Goal: Complete application form

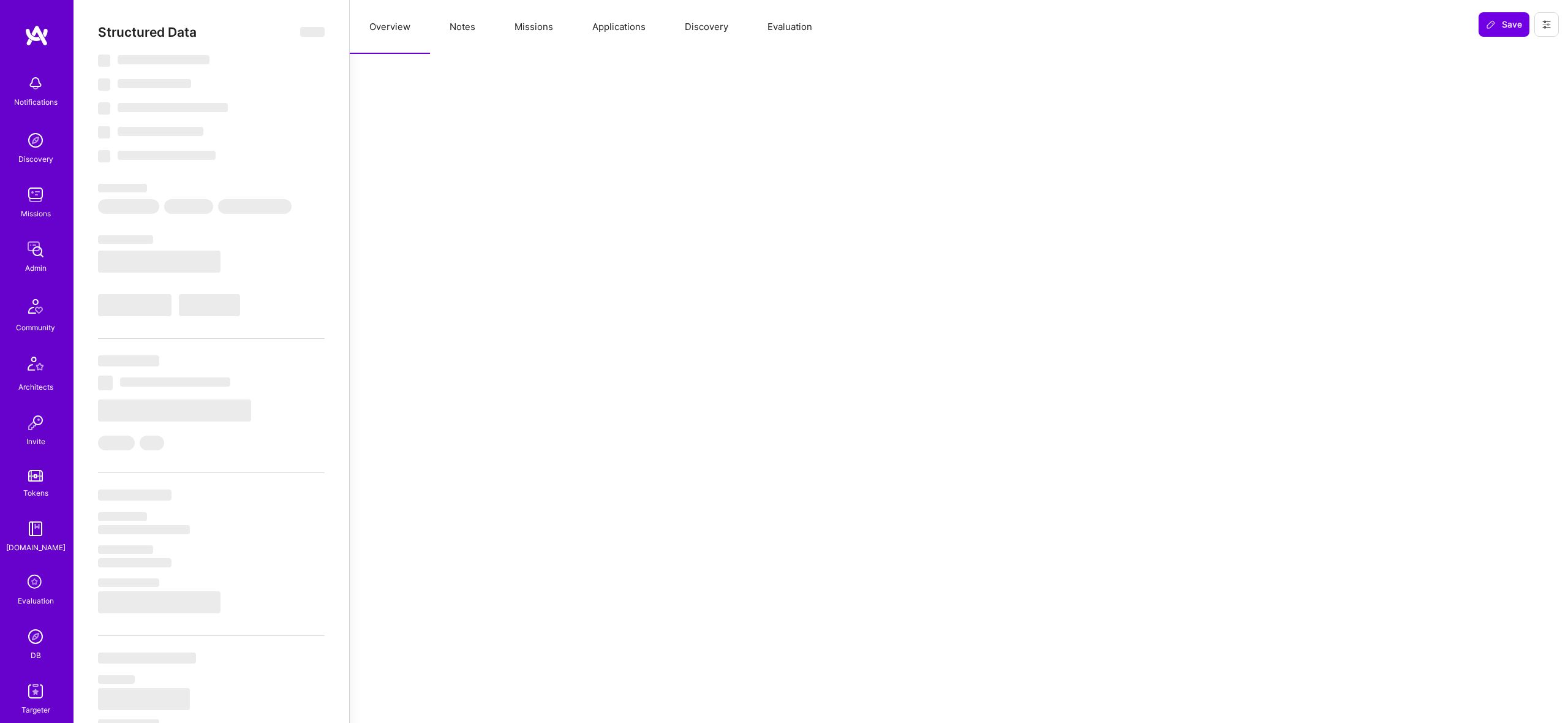
click at [795, 28] on button "Evaluation" at bounding box center [789, 27] width 84 height 54
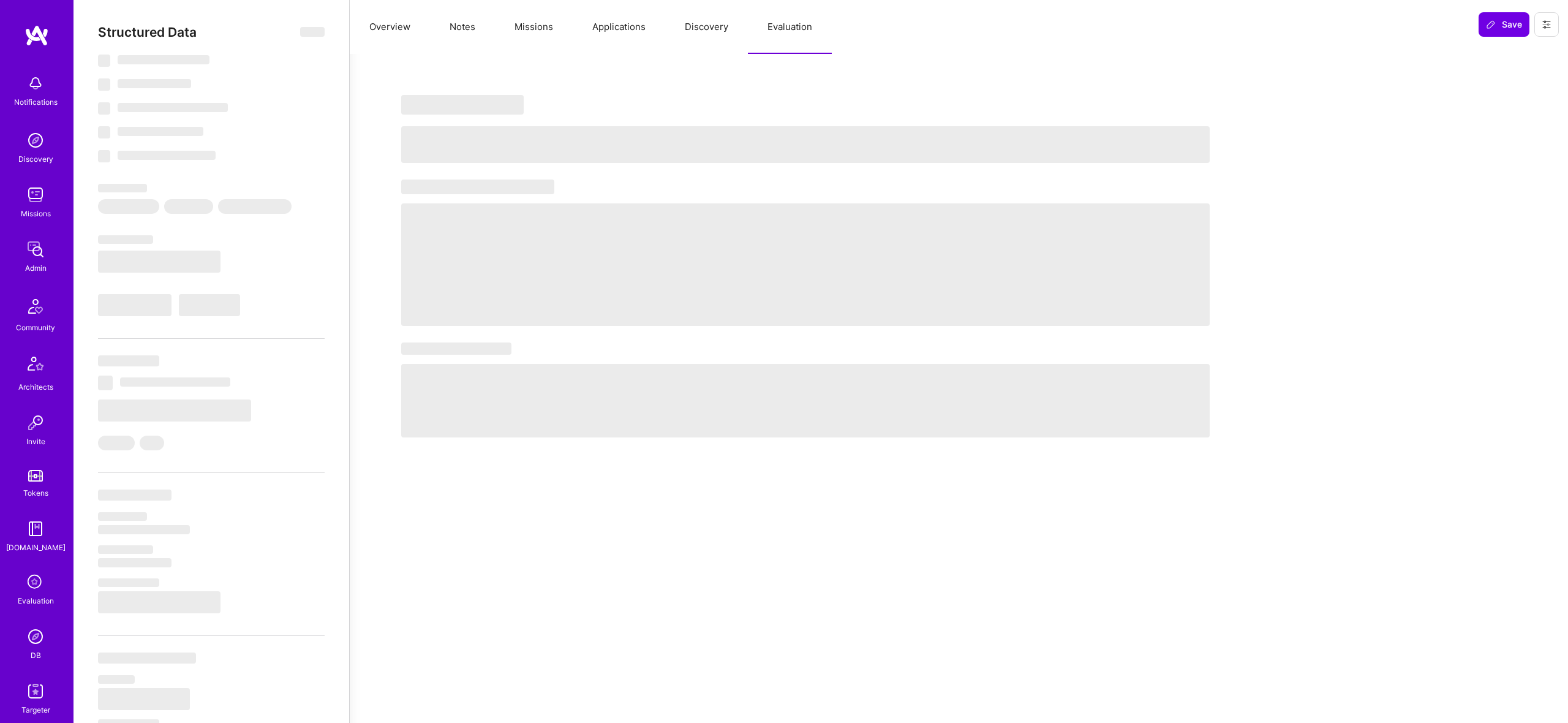
drag, startPoint x: 793, startPoint y: 151, endPoint x: 789, endPoint y: 138, distance: 13.6
click at [789, 138] on span "‌" at bounding box center [805, 143] width 809 height 36
select select "Right Now"
select select "7"
select select "4"
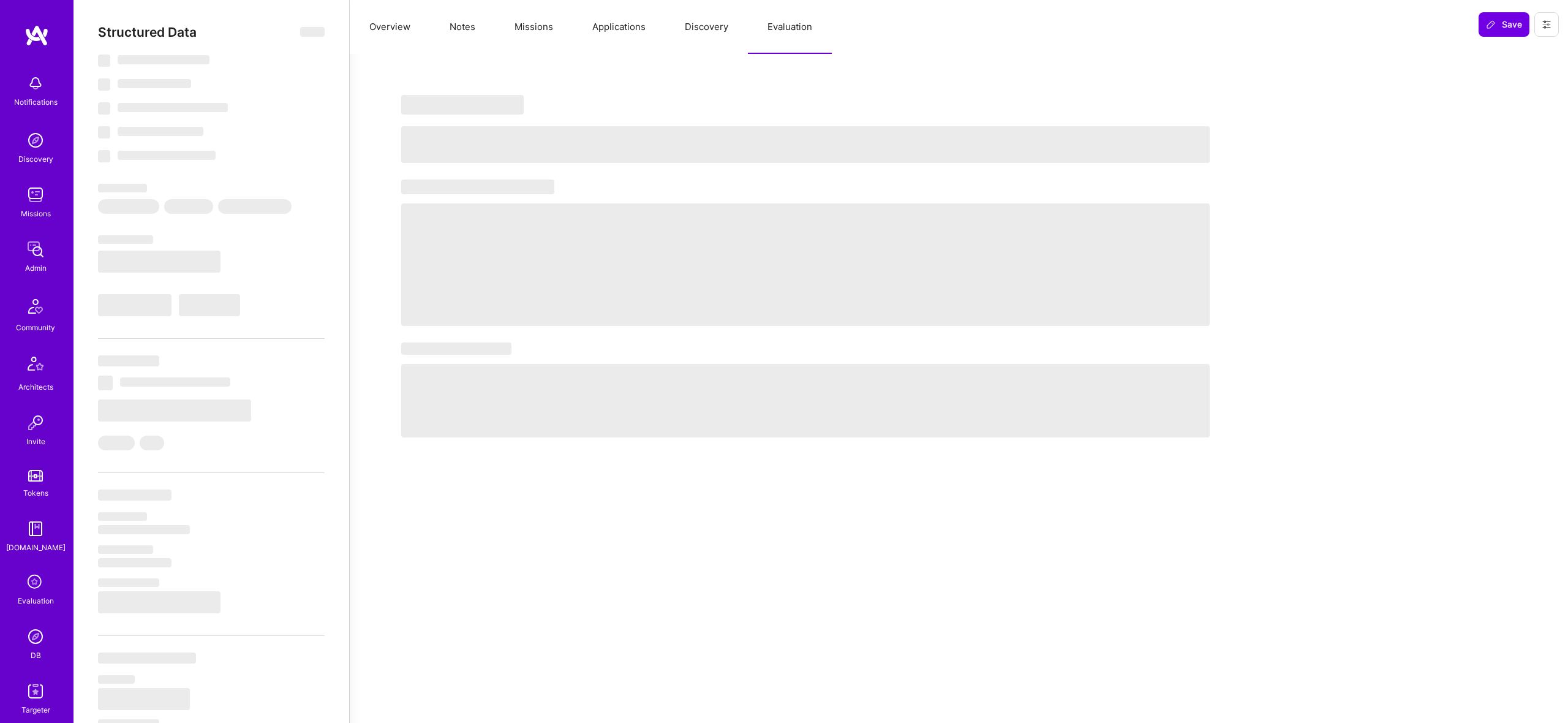
select select "6"
select select "GR"
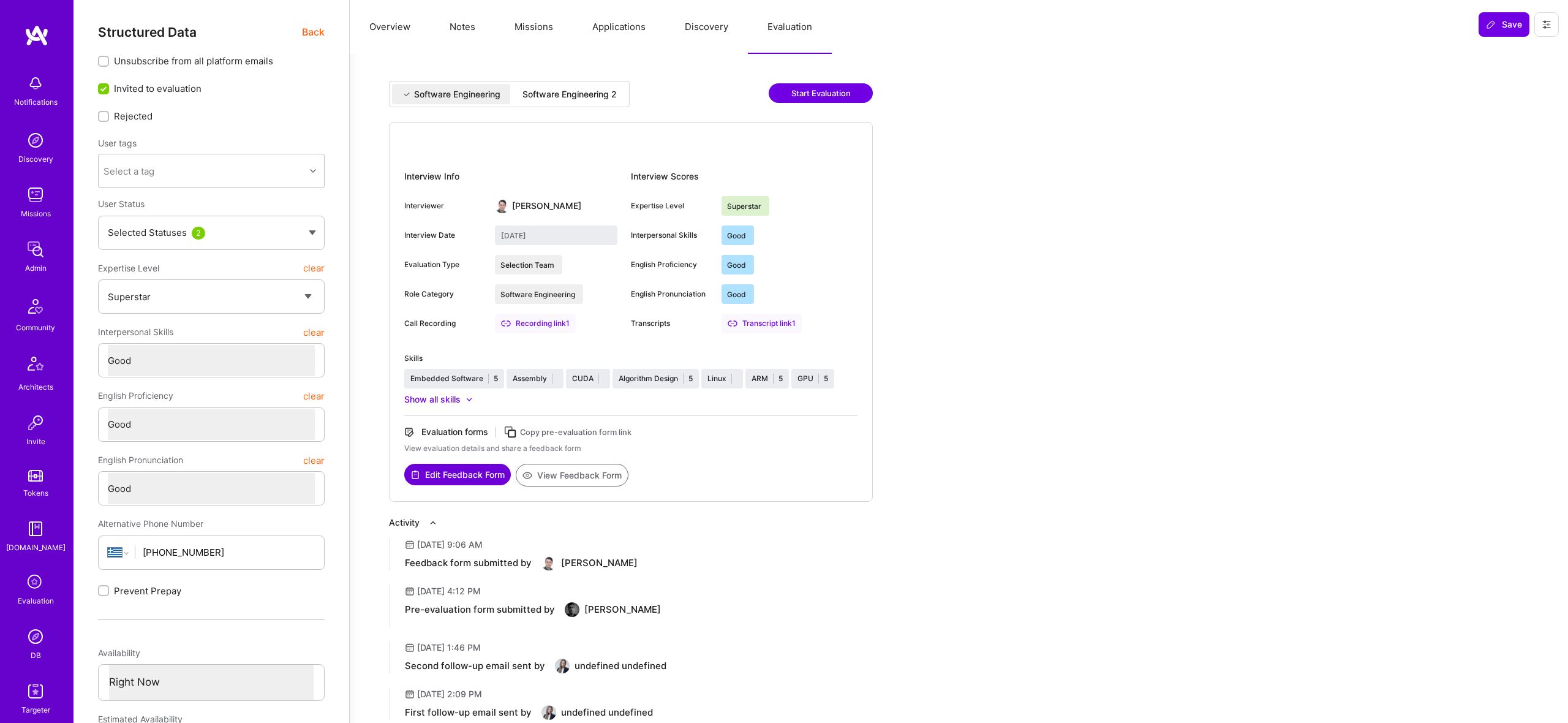
click at [619, 120] on div "Software Engineering Software Engineering 2 Start Evaluation" at bounding box center [631, 101] width 484 height 41
click at [593, 100] on div "Software Engineering 2" at bounding box center [570, 93] width 114 height 21
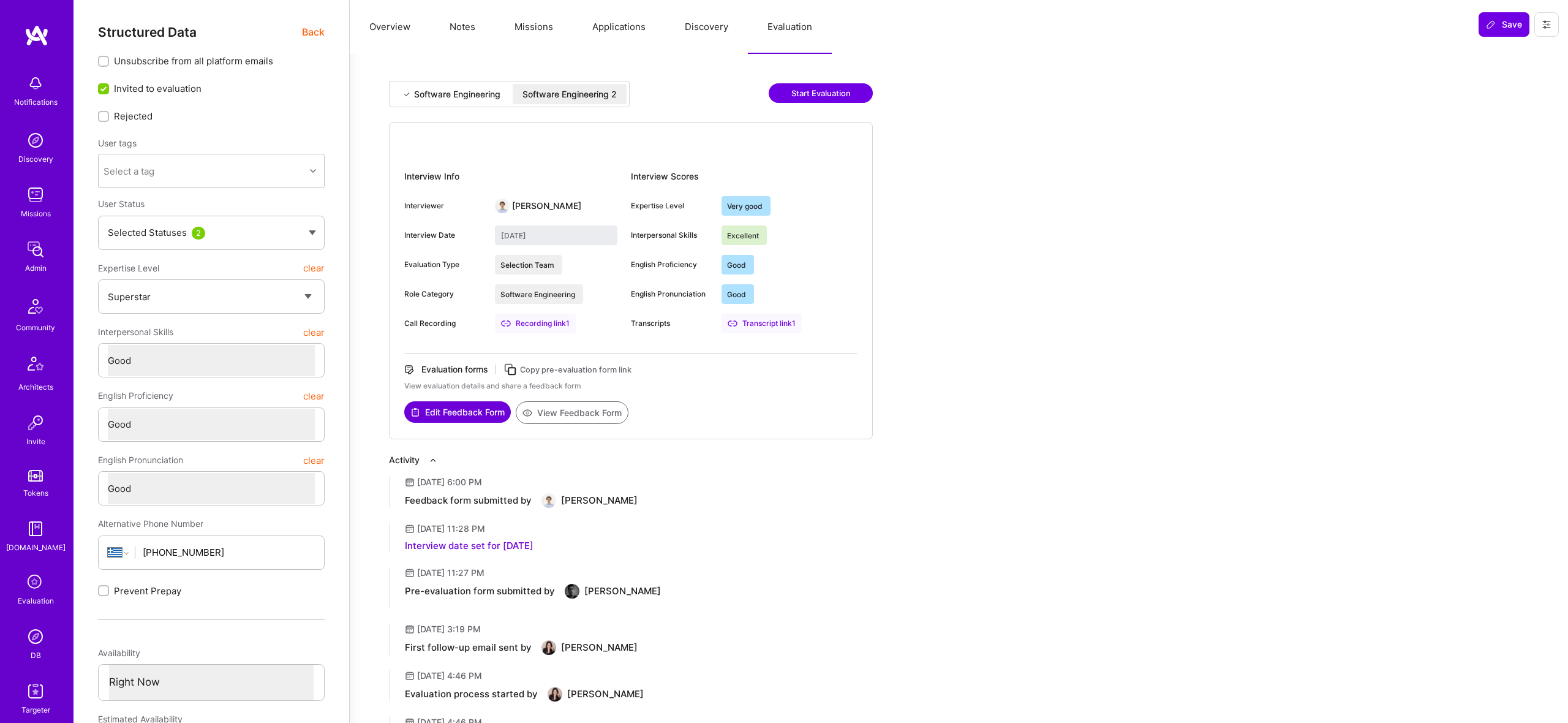
type input "[DATE]"
drag, startPoint x: 689, startPoint y: 187, endPoint x: 621, endPoint y: 378, distance: 202.7
click at [842, 275] on div "Interview Scores Expertise Level Very good Interpersonal Skills Excellent Engli…" at bounding box center [744, 255] width 227 height 177
click at [580, 403] on button "View Feedback Form" at bounding box center [572, 412] width 113 height 23
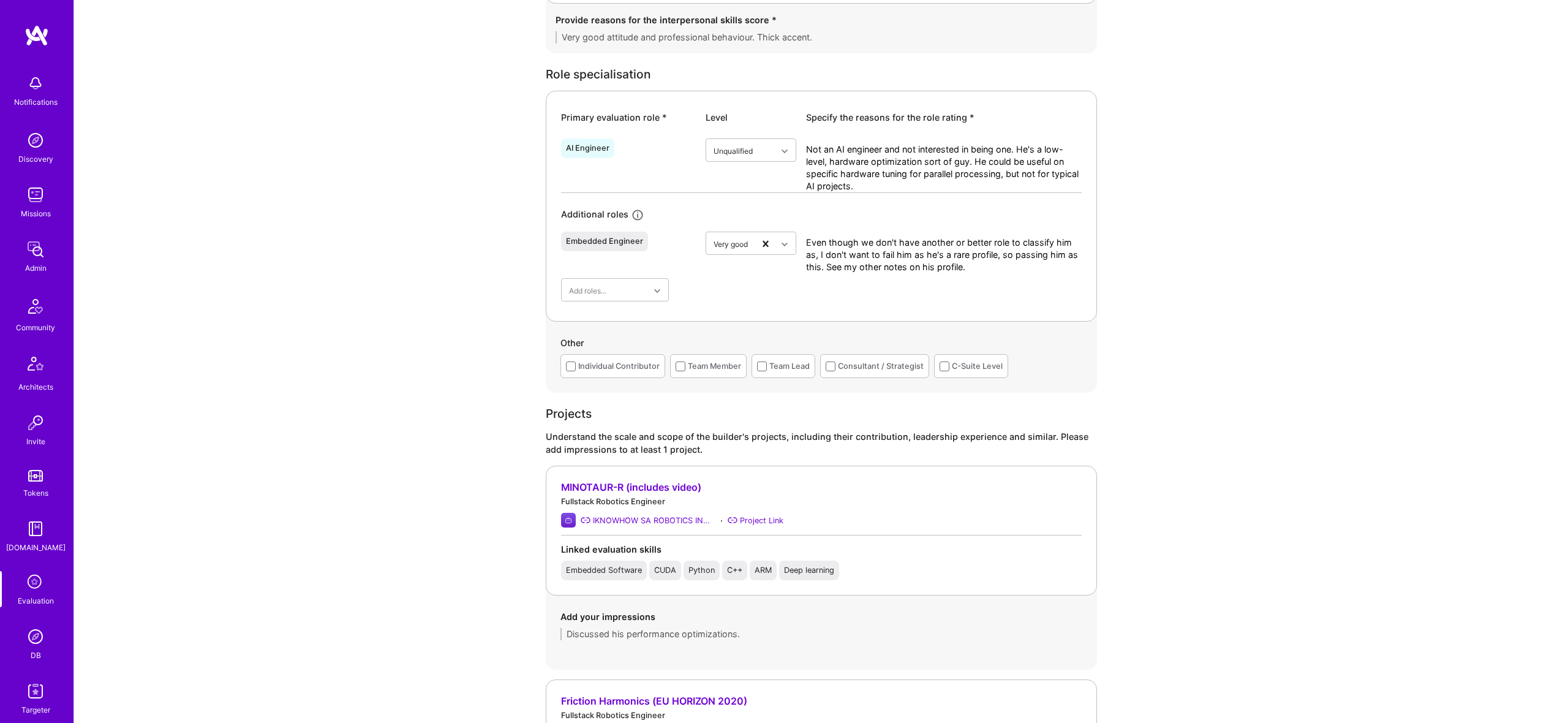
scroll to position [404, 0]
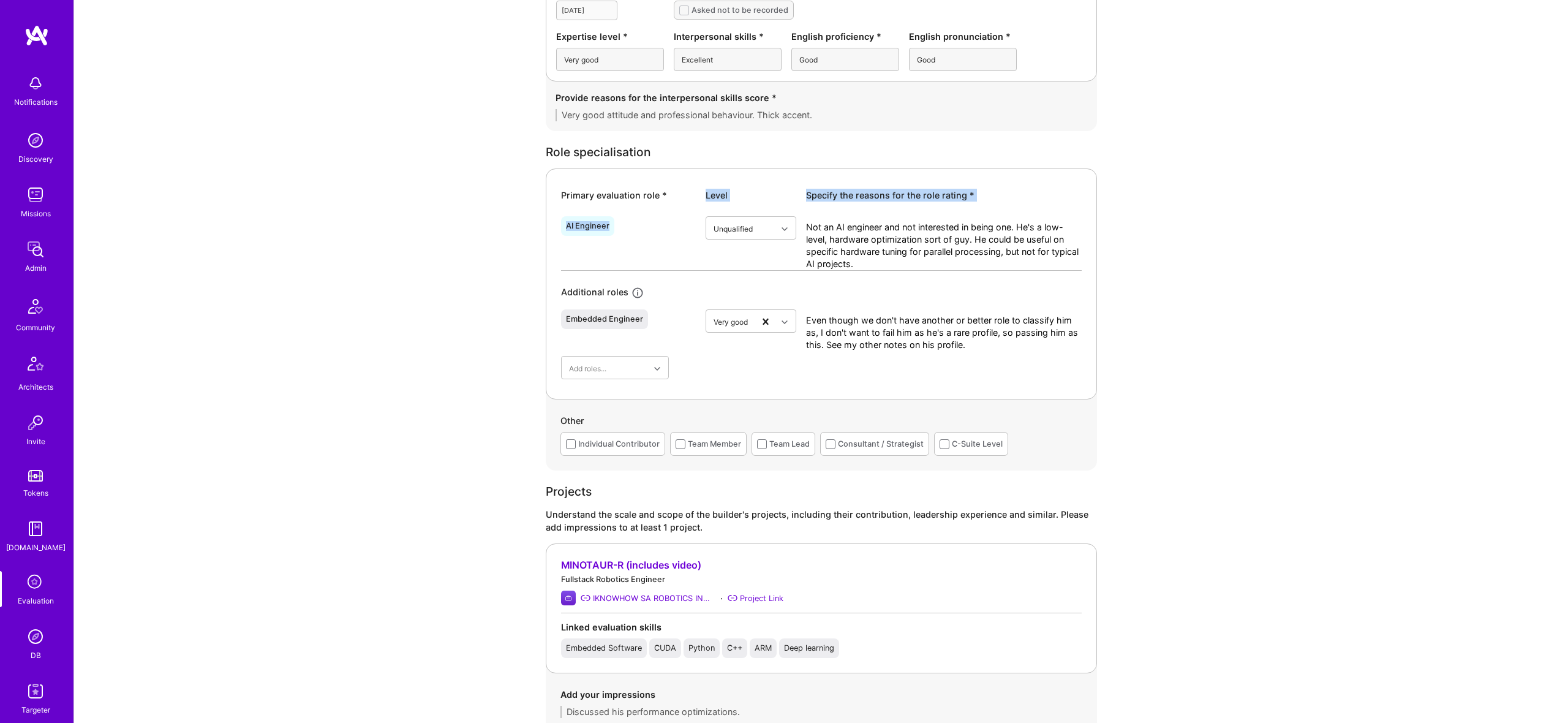
drag, startPoint x: 567, startPoint y: 206, endPoint x: 639, endPoint y: 222, distance: 73.8
click at [639, 222] on div "Primary evaluation role * Level Specify the reasons for the role rating * AI En…" at bounding box center [821, 283] width 551 height 231
click at [578, 230] on div "AI Engineer" at bounding box center [588, 226] width 43 height 10
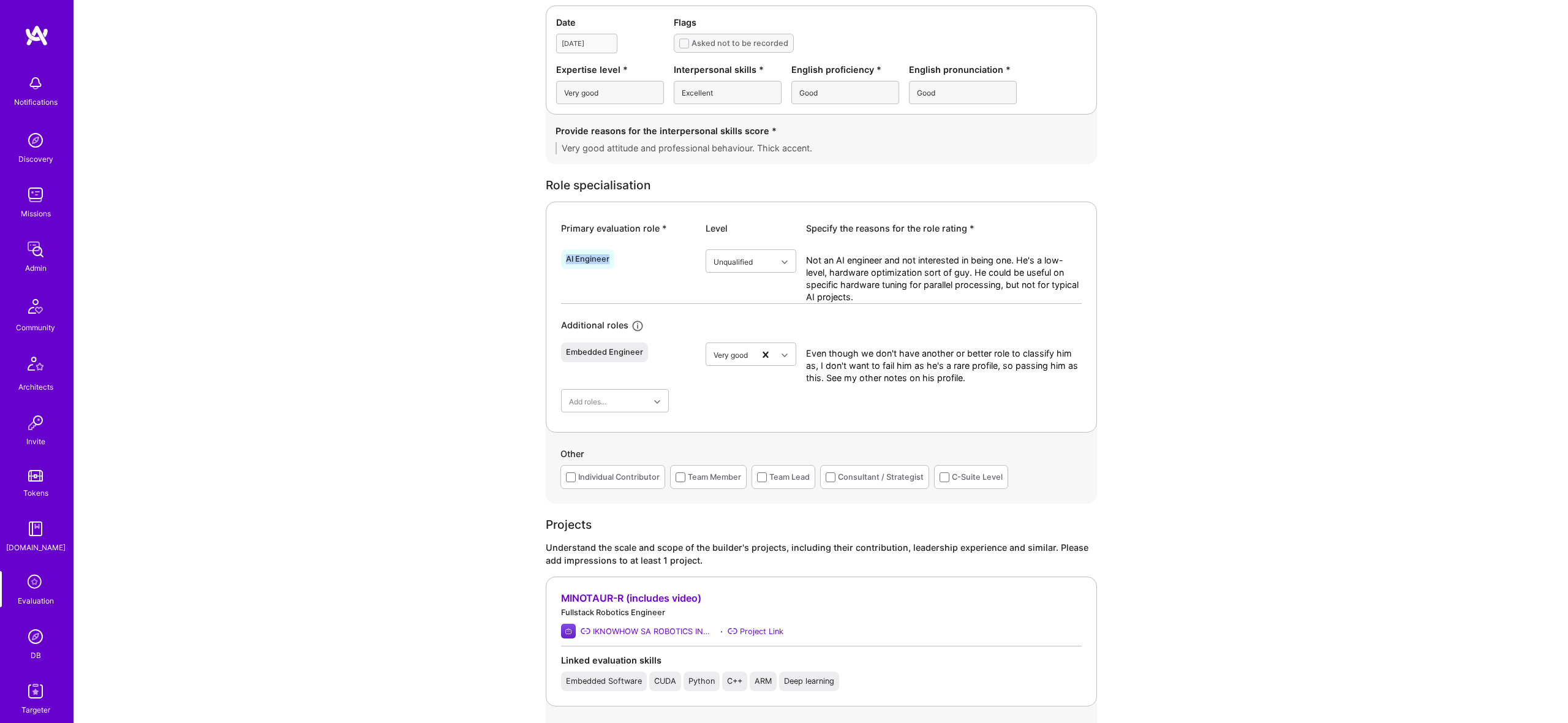
scroll to position [370, 0]
click at [594, 266] on div "AI Engineer" at bounding box center [588, 259] width 53 height 20
click at [593, 256] on div "AI Engineer" at bounding box center [588, 259] width 43 height 10
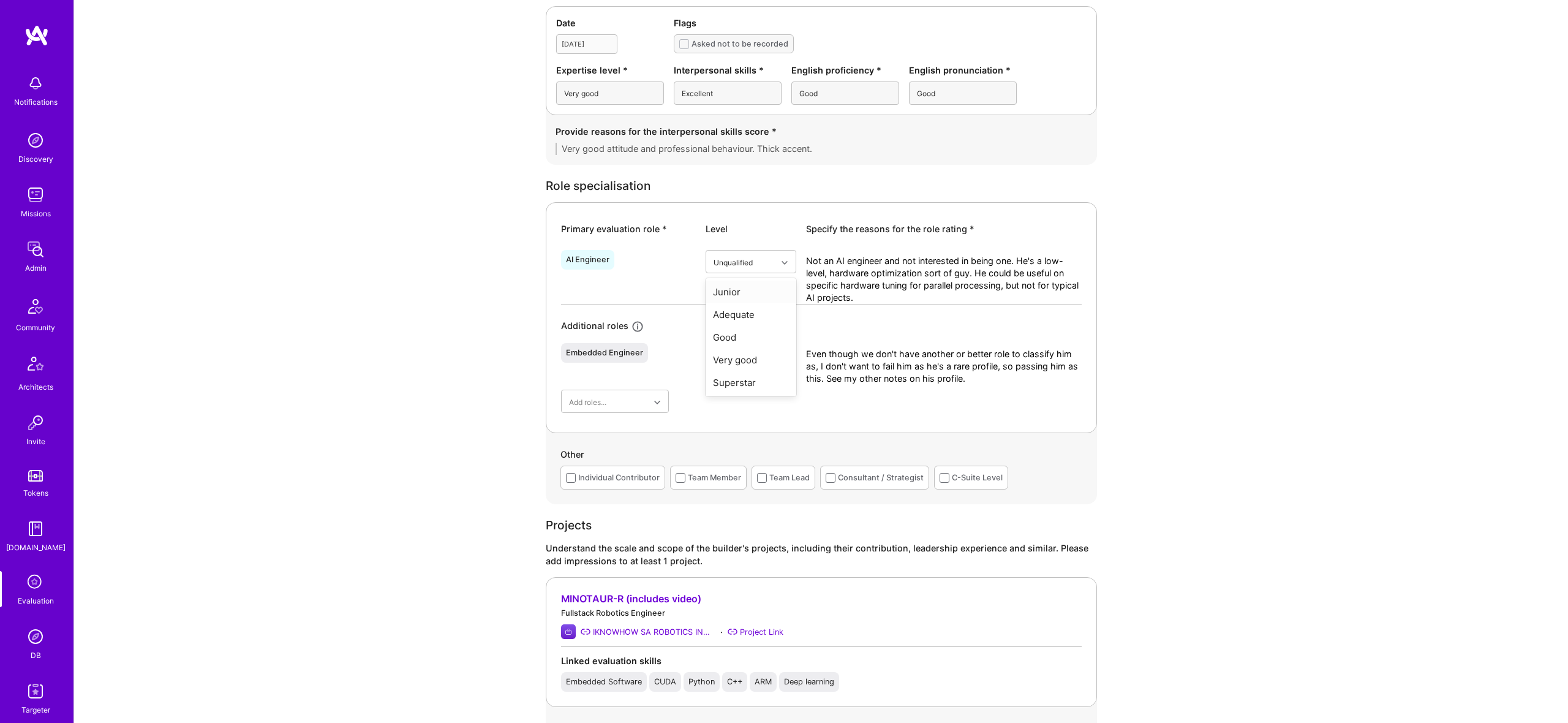
click at [922, 272] on textarea "Not an AI engineer and not interested in being one. He's a low-level, hardware …" at bounding box center [944, 279] width 276 height 49
click at [847, 256] on textarea "Not an AI engineer and not interested in being one. He's a low-level, hardware …" at bounding box center [944, 279] width 276 height 49
click at [797, 234] on div "Primary evaluation role * Level Specify the reasons for the role rating *" at bounding box center [821, 228] width 521 height 13
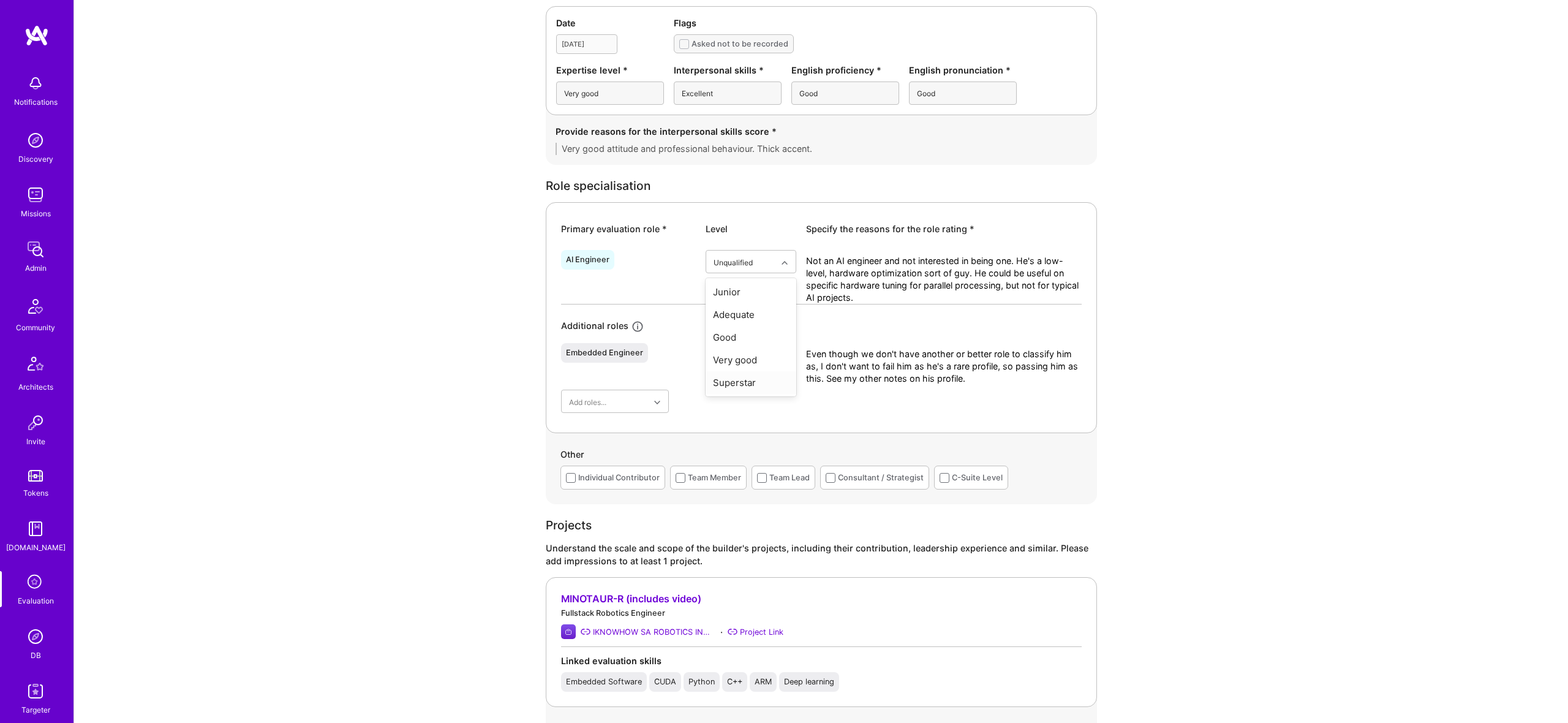
click at [746, 383] on div "Superstar" at bounding box center [751, 382] width 90 height 23
click at [751, 290] on div "Unqualified" at bounding box center [751, 292] width 90 height 23
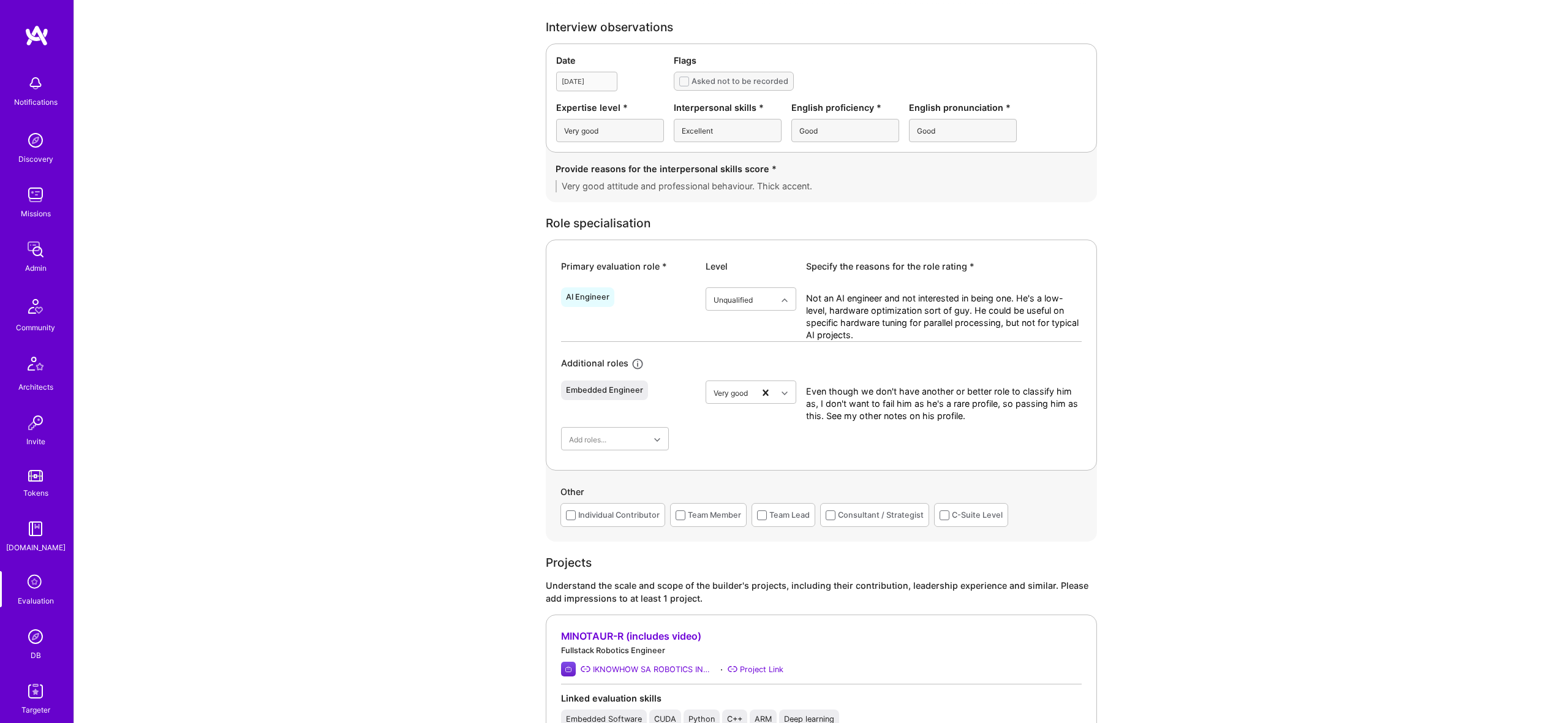
scroll to position [341, 0]
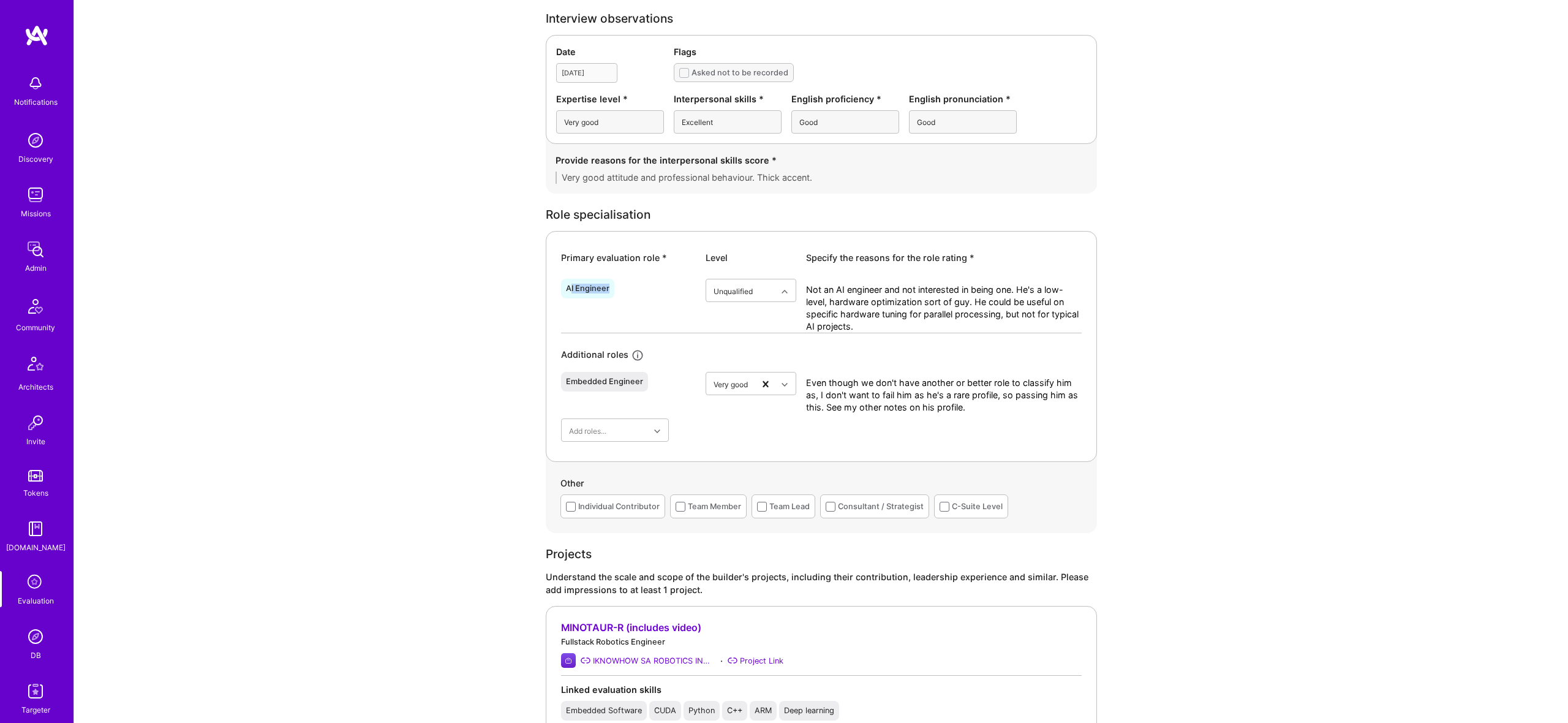
drag, startPoint x: 571, startPoint y: 286, endPoint x: 650, endPoint y: 296, distance: 79.6
click at [650, 296] on div "AI Engineer" at bounding box center [628, 306] width 135 height 54
click at [631, 351] on icon at bounding box center [638, 356] width 14 height 14
click at [631, 353] on icon at bounding box center [638, 356] width 14 height 14
click at [624, 381] on div "Embedded Engineer" at bounding box center [604, 381] width 78 height 10
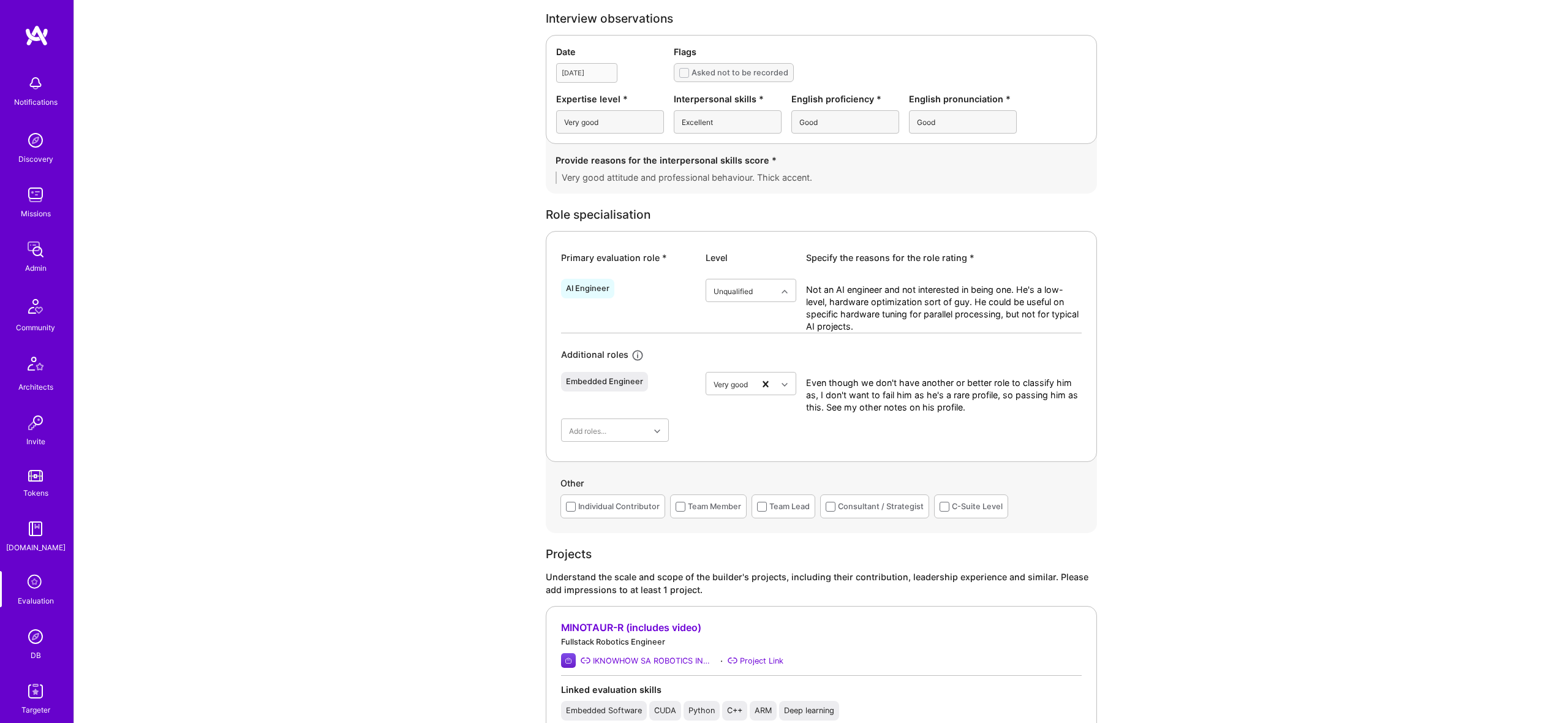
click at [943, 416] on div "AI Engineer option Unqualified, selected. Select is focused ,type to refine lis…" at bounding box center [821, 358] width 521 height 168
click at [928, 401] on textarea "Even though we don't have another or better role to classify him as, I don't wa…" at bounding box center [944, 394] width 276 height 36
click at [1071, 417] on div "AI Engineer option Unqualified, selected. Select is focused ,type to refine lis…" at bounding box center [821, 358] width 521 height 168
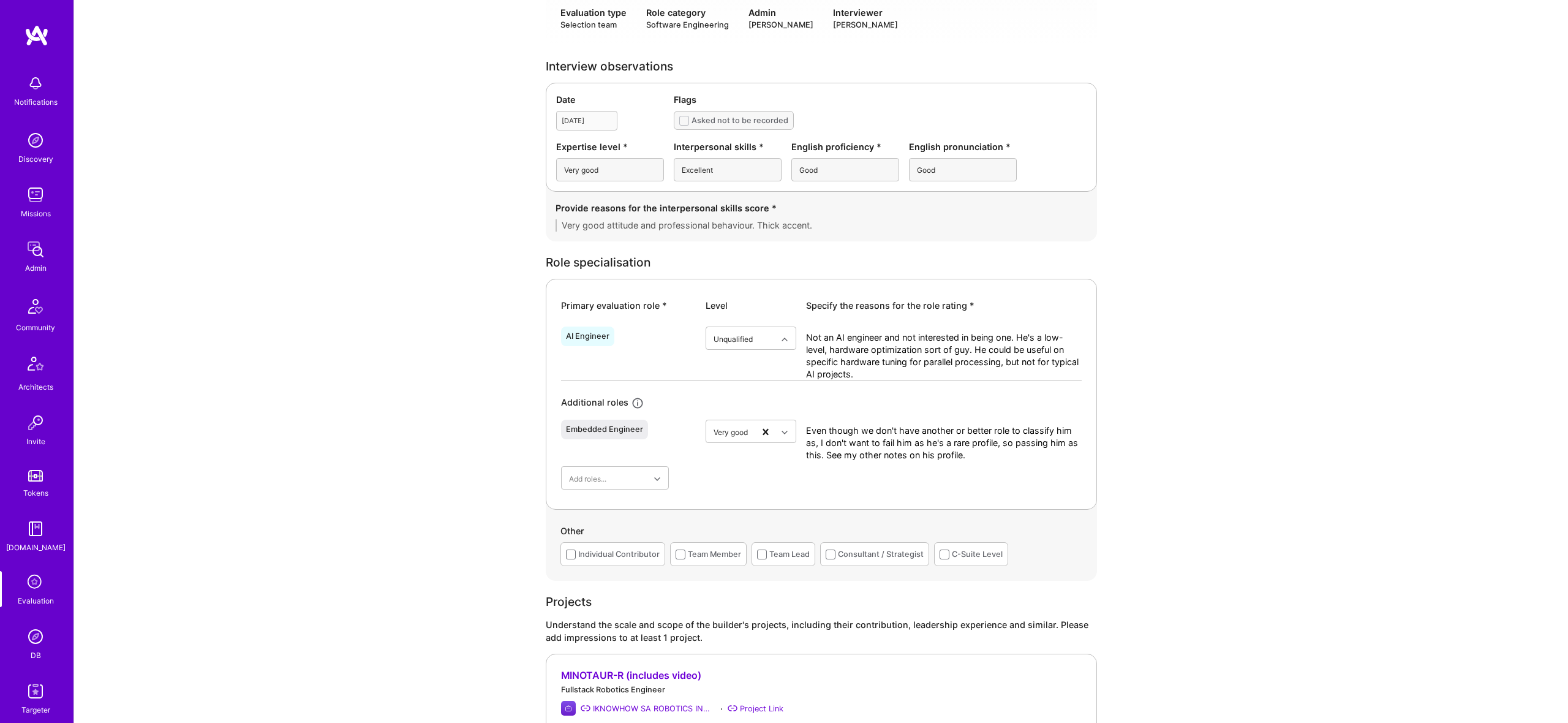
scroll to position [0, 0]
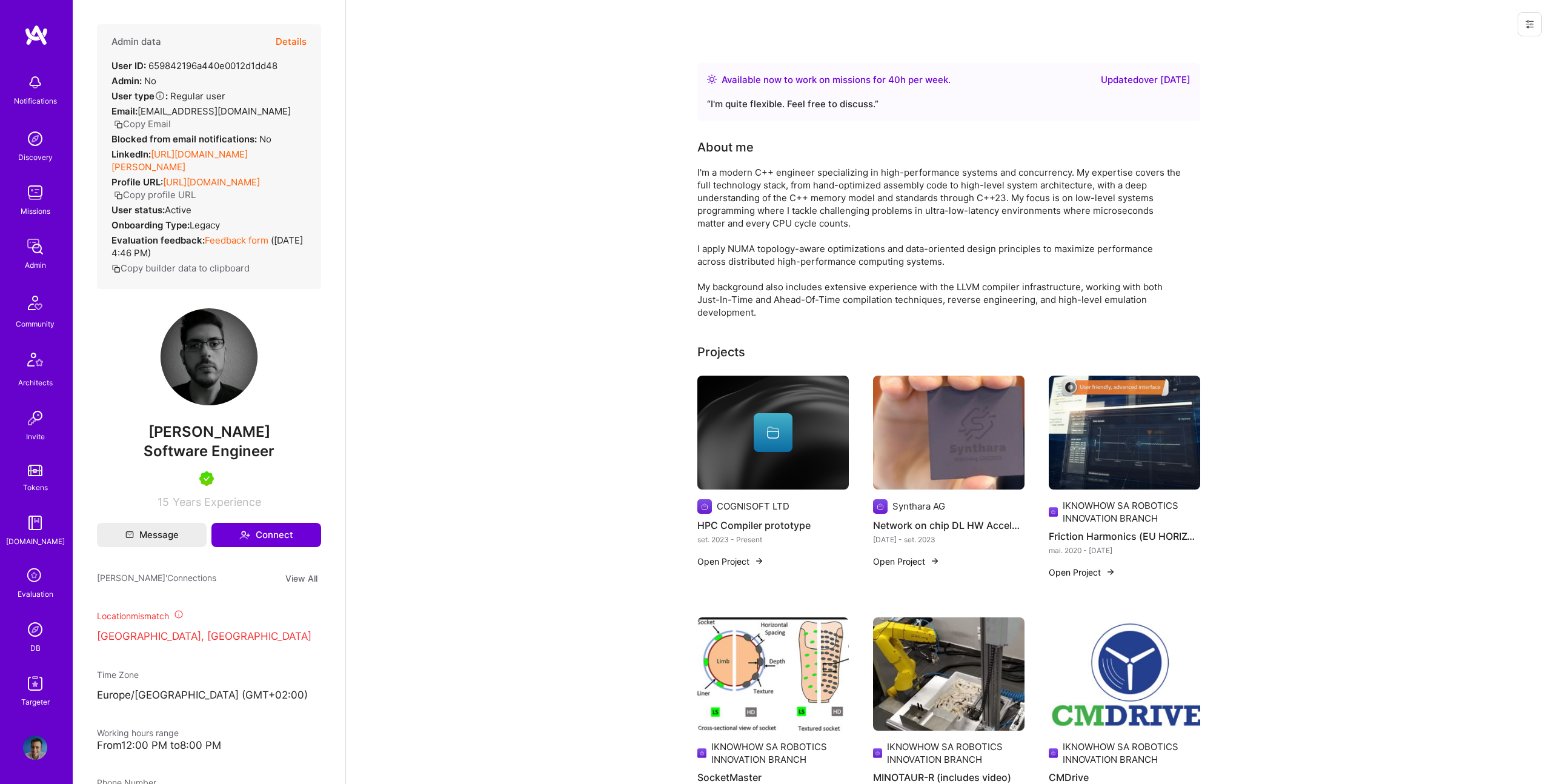
click at [219, 423] on span "[PERSON_NAME]" at bounding box center [209, 431] width 224 height 18
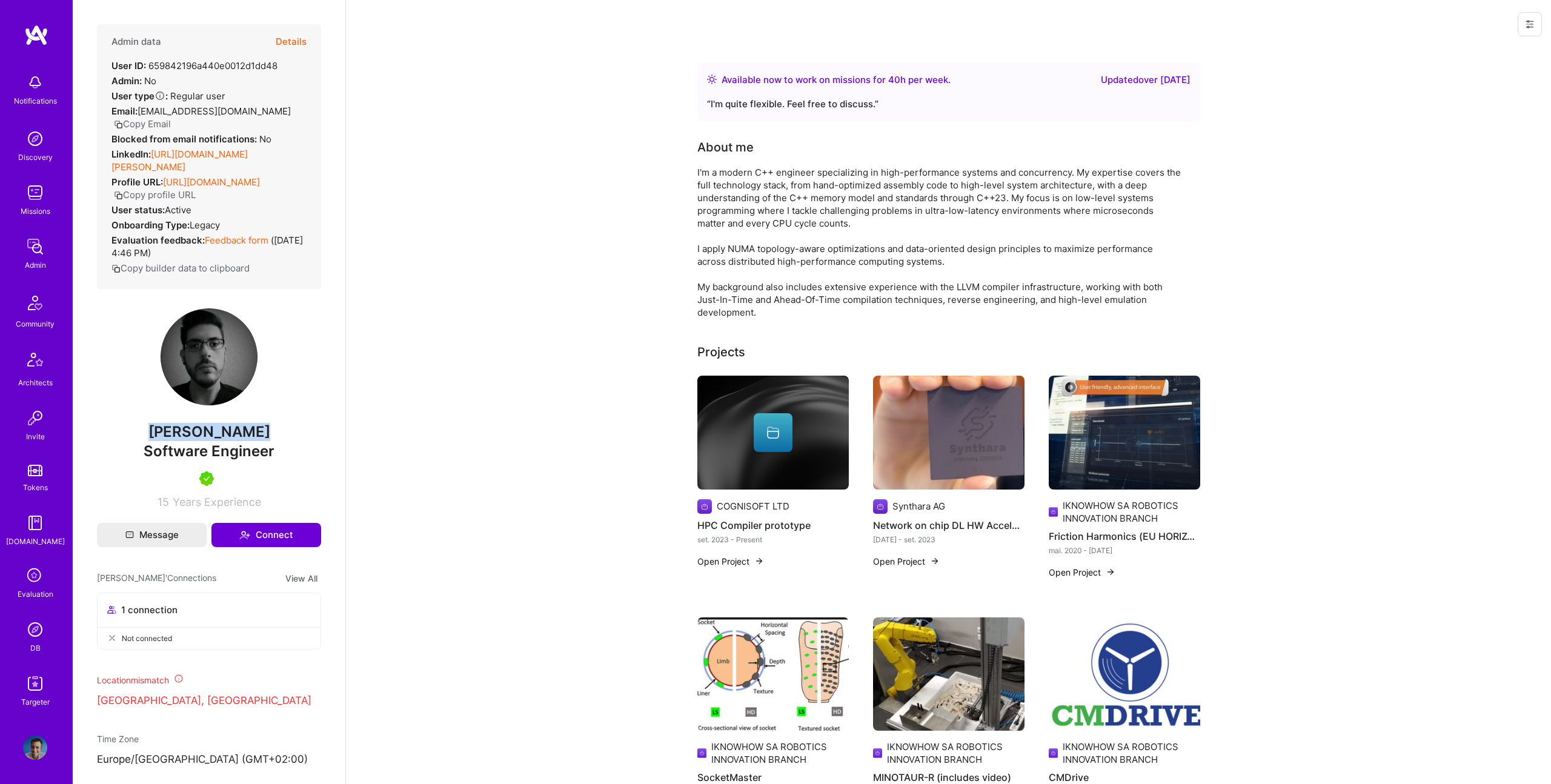
click at [219, 423] on span "[PERSON_NAME]" at bounding box center [209, 431] width 224 height 18
copy span "[PERSON_NAME]"
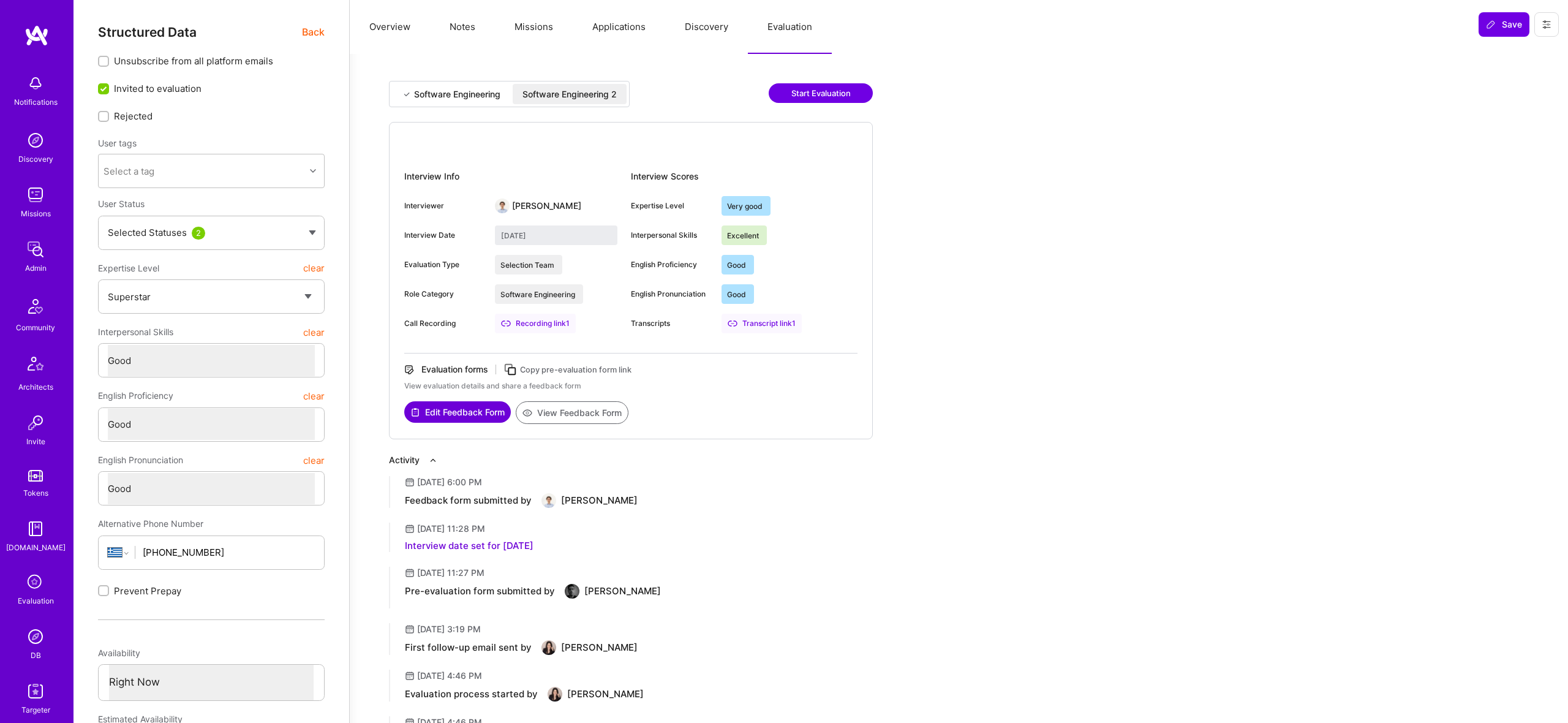
select select "7"
select select "4"
select select "6"
select select "GR"
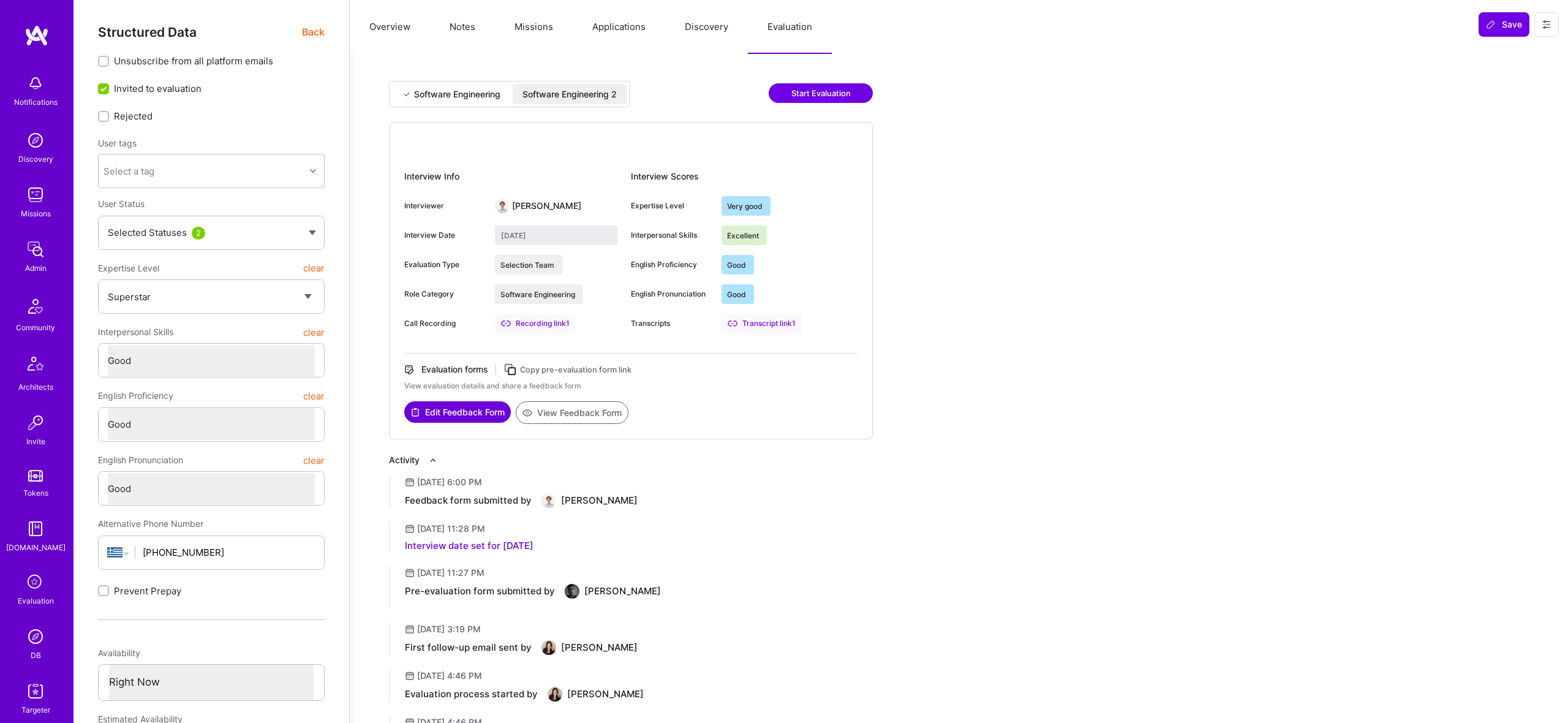
select select "Right Now"
click at [507, 103] on div "Software Engineering" at bounding box center [451, 93] width 118 height 21
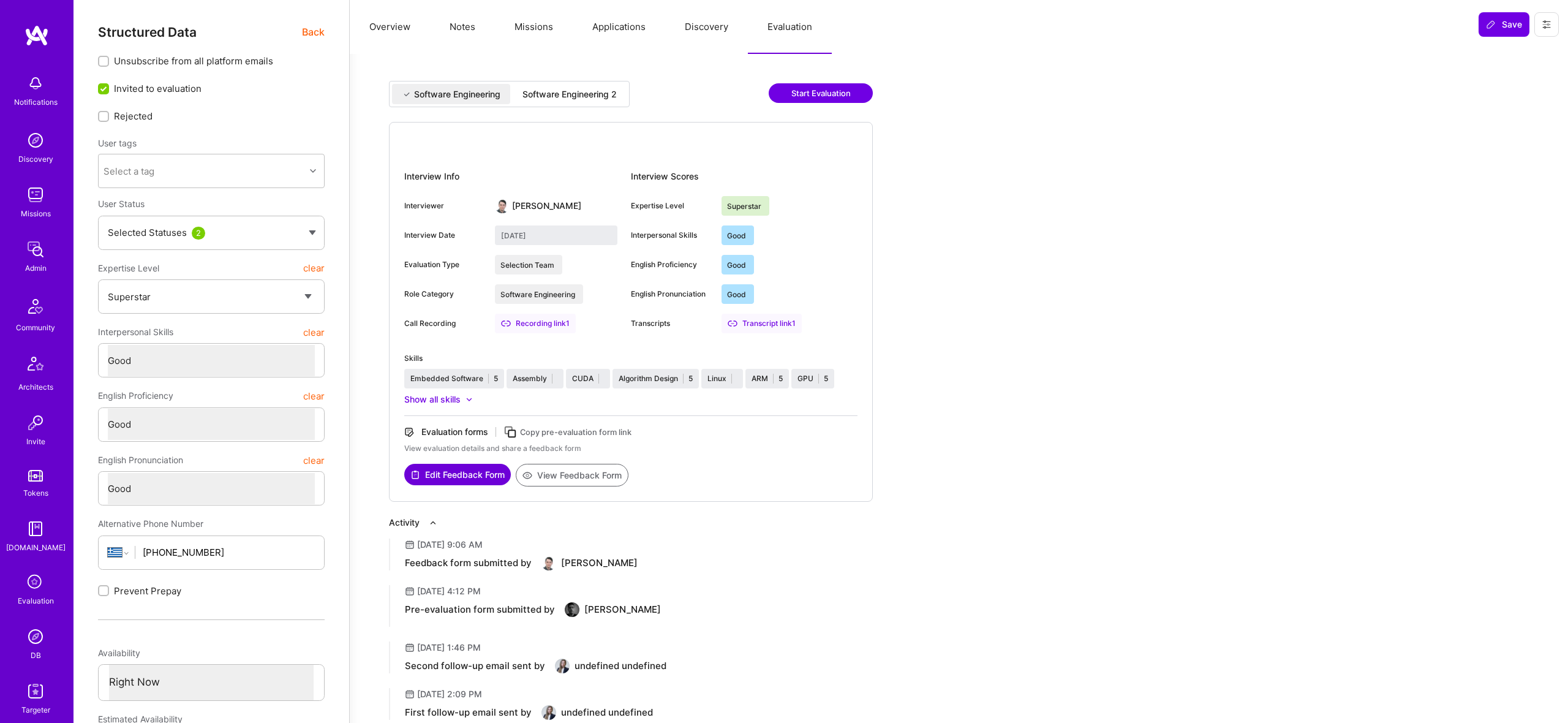
click at [488, 98] on div "Software Engineering" at bounding box center [458, 94] width 86 height 12
click at [577, 90] on div "Software Engineering 2" at bounding box center [570, 94] width 94 height 12
type input "[DATE]"
